Goal: Task Accomplishment & Management: Manage account settings

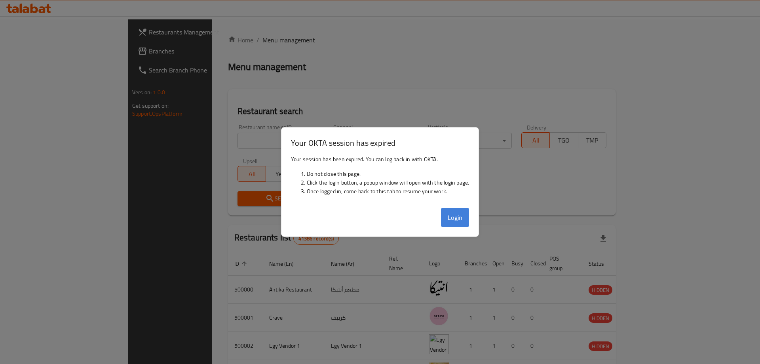
click at [466, 215] on button "Login" at bounding box center [455, 217] width 28 height 19
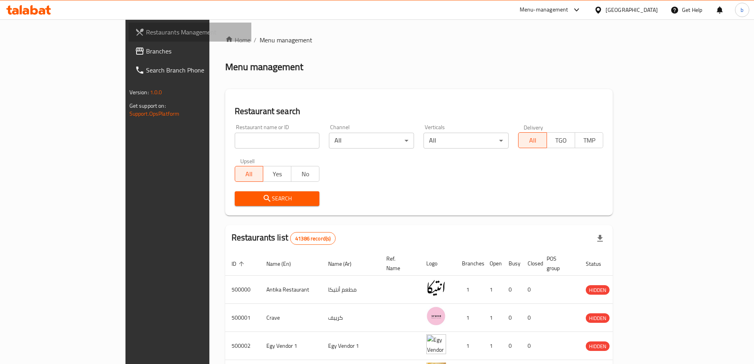
click at [146, 29] on span "Restaurants Management" at bounding box center [195, 31] width 99 height 9
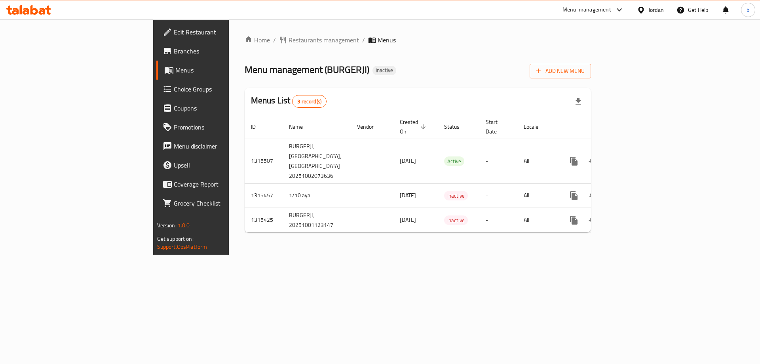
click at [174, 49] on span "Branches" at bounding box center [224, 50] width 100 height 9
click at [584, 74] on span "Add New Menu" at bounding box center [560, 71] width 49 height 10
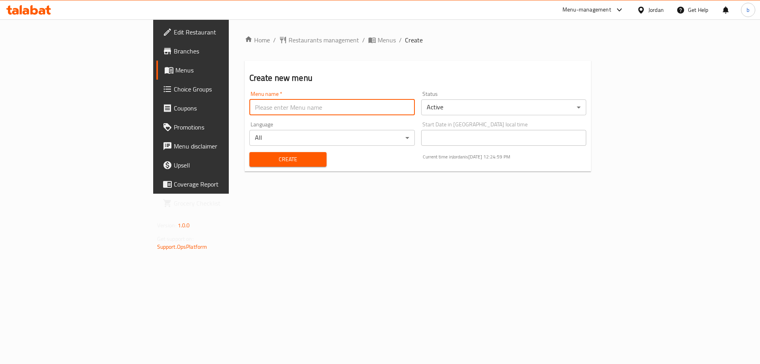
click at [249, 109] on input "text" at bounding box center [331, 107] width 165 height 16
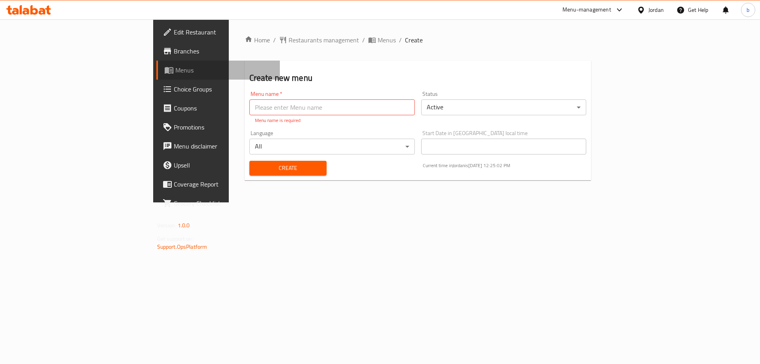
click at [175, 73] on span "Menus" at bounding box center [224, 69] width 99 height 9
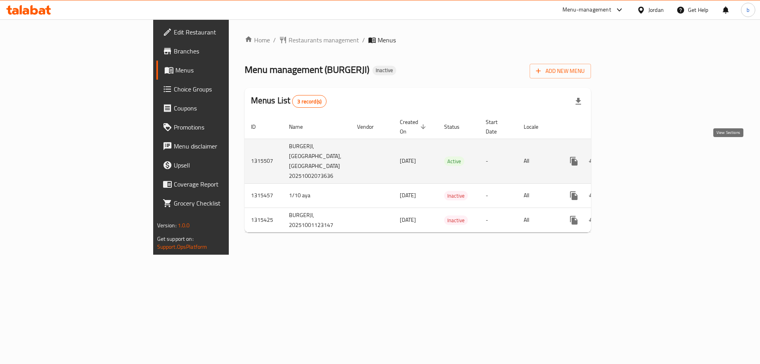
click at [634, 157] on icon "enhanced table" at bounding box center [630, 160] width 7 height 7
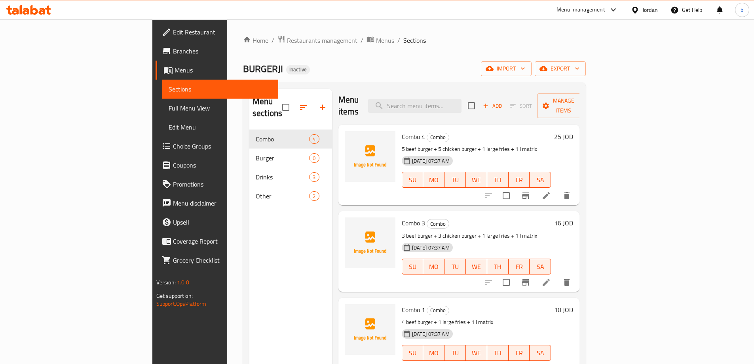
scroll to position [2, 0]
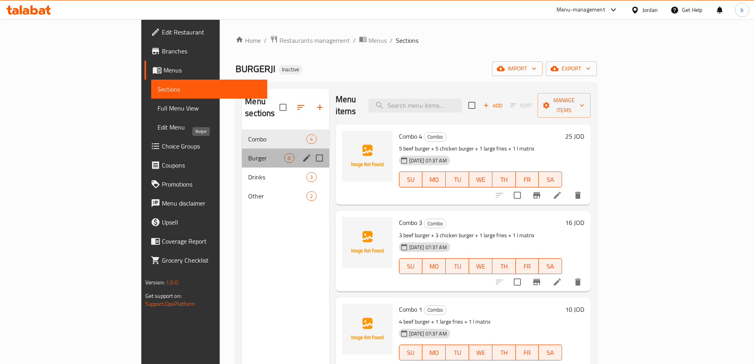
click at [248, 153] on span "Burger" at bounding box center [266, 157] width 36 height 9
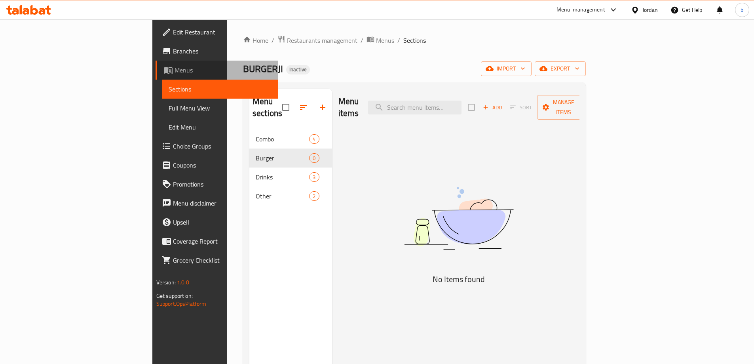
click at [175, 67] on span "Menus" at bounding box center [223, 69] width 97 height 9
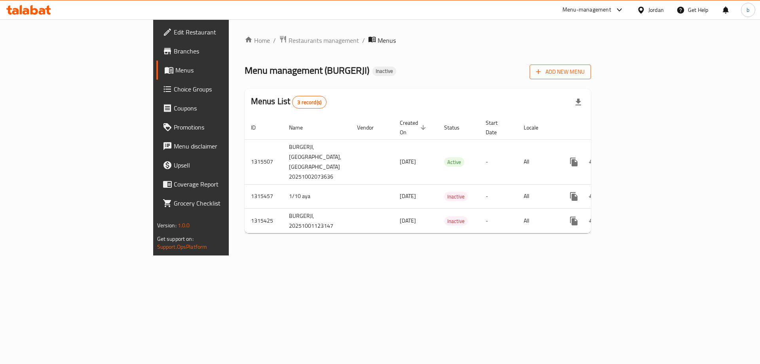
click at [584, 76] on span "Add New Menu" at bounding box center [560, 72] width 49 height 10
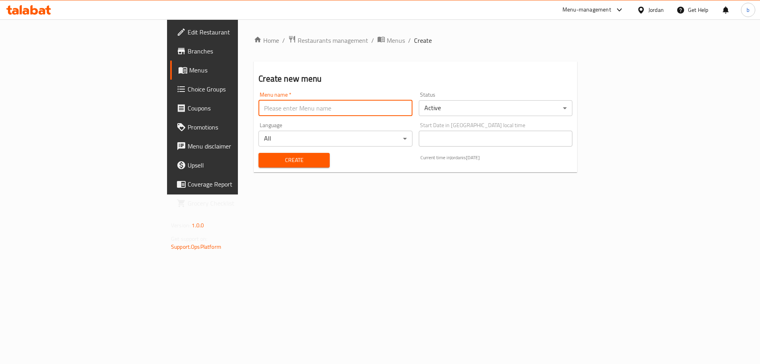
click at [258, 112] on input "text" at bounding box center [335, 108] width 154 height 16
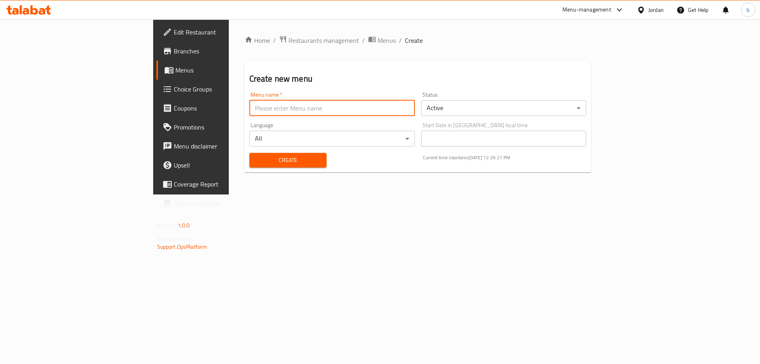
type input "new menu"
click at [270, 163] on span "Create" at bounding box center [288, 160] width 64 height 10
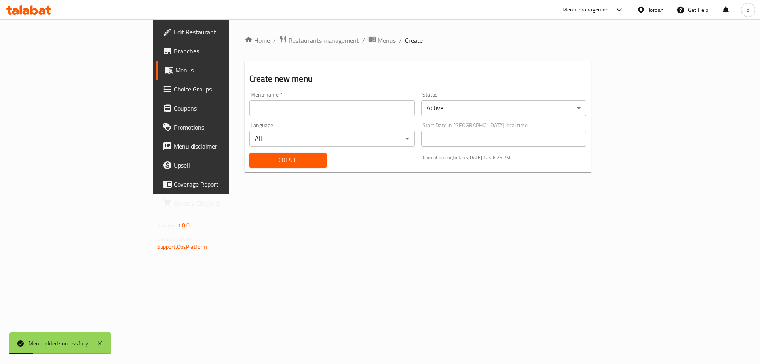
click at [156, 76] on link "Menus" at bounding box center [218, 70] width 124 height 19
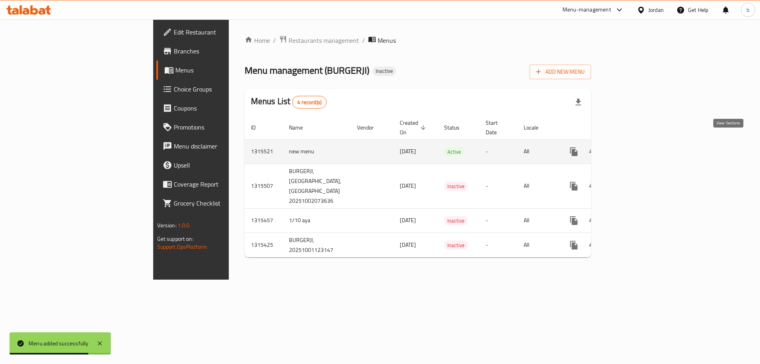
click at [635, 147] on icon "enhanced table" at bounding box center [630, 151] width 9 height 9
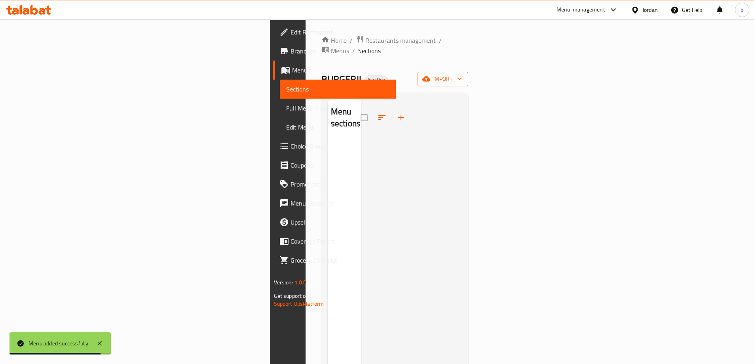
click at [468, 72] on button "import" at bounding box center [442, 79] width 51 height 15
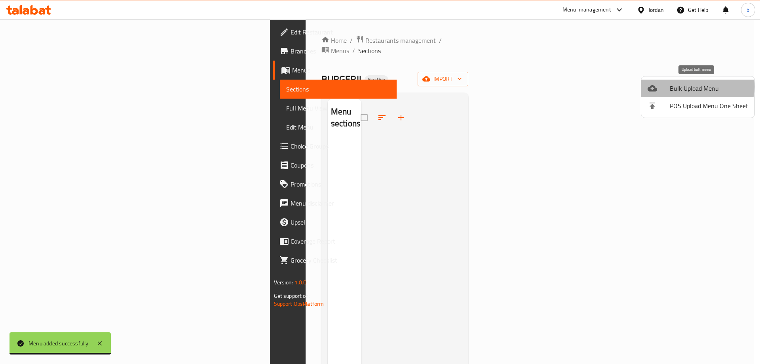
click at [694, 87] on span "Bulk Upload Menu" at bounding box center [709, 87] width 78 height 9
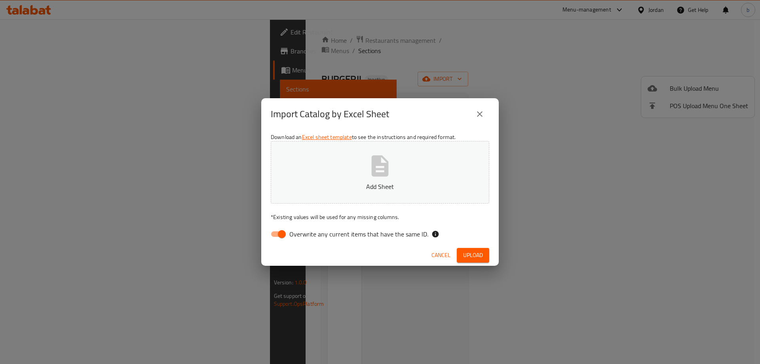
click at [280, 232] on input "Overwrite any current items that have the same ID." at bounding box center [281, 233] width 45 height 15
checkbox input "false"
click at [478, 259] on span "Upload" at bounding box center [473, 255] width 20 height 10
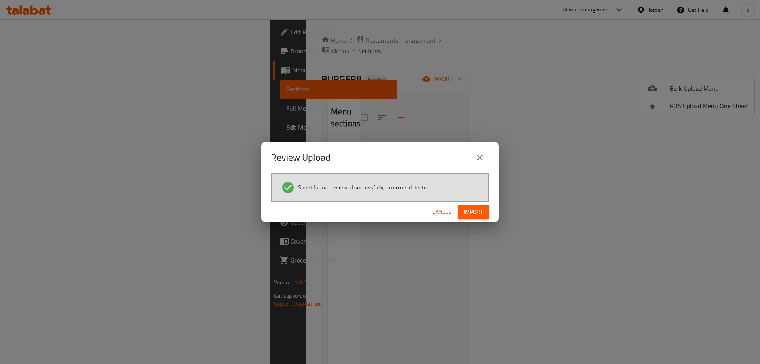
click at [479, 213] on span "Import" at bounding box center [473, 212] width 19 height 10
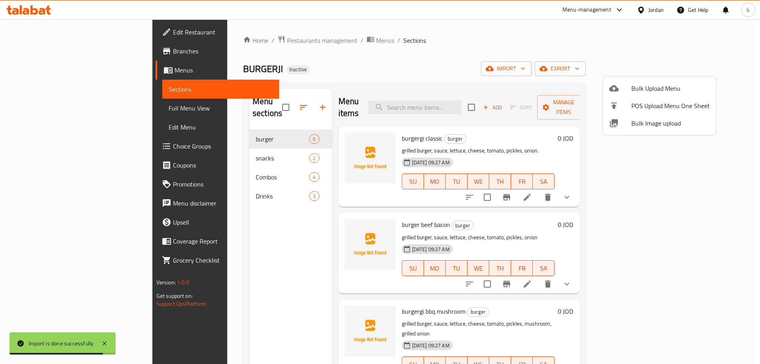
click at [66, 111] on div at bounding box center [380, 182] width 760 height 364
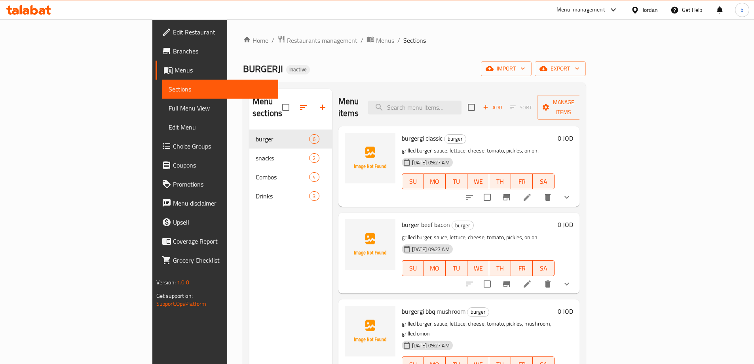
click at [169, 111] on span "Full Menu View" at bounding box center [220, 107] width 103 height 9
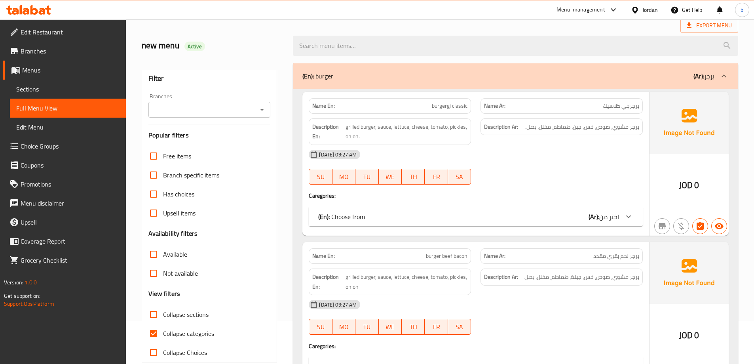
scroll to position [158, 0]
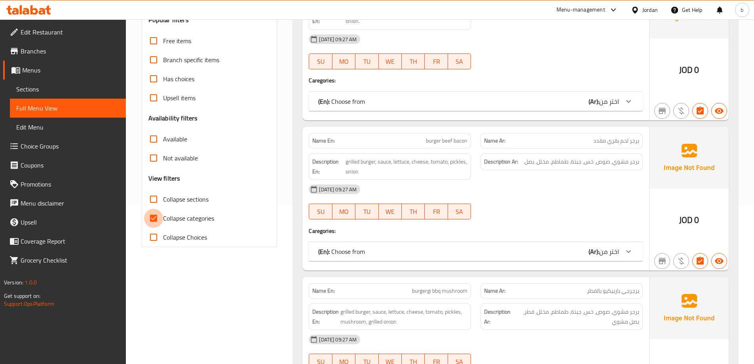
click at [156, 216] on input "Collapse categories" at bounding box center [153, 218] width 19 height 19
checkbox input "false"
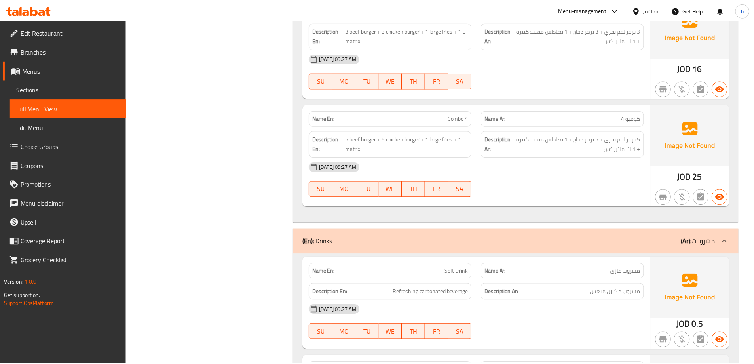
scroll to position [2488, 0]
